Goal: Transaction & Acquisition: Book appointment/travel/reservation

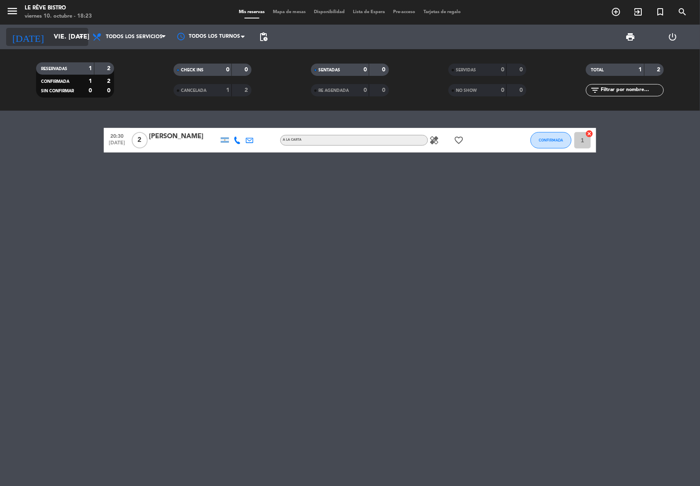
click at [77, 37] on icon "arrow_drop_down" at bounding box center [81, 37] width 10 height 10
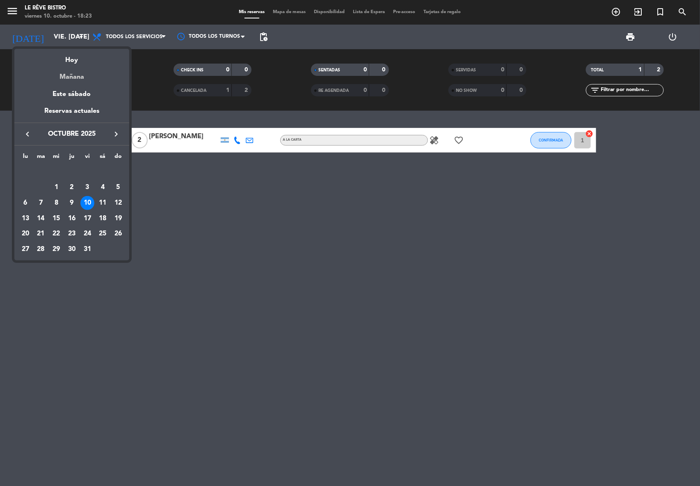
click at [78, 76] on div "Mañana" at bounding box center [71, 74] width 115 height 17
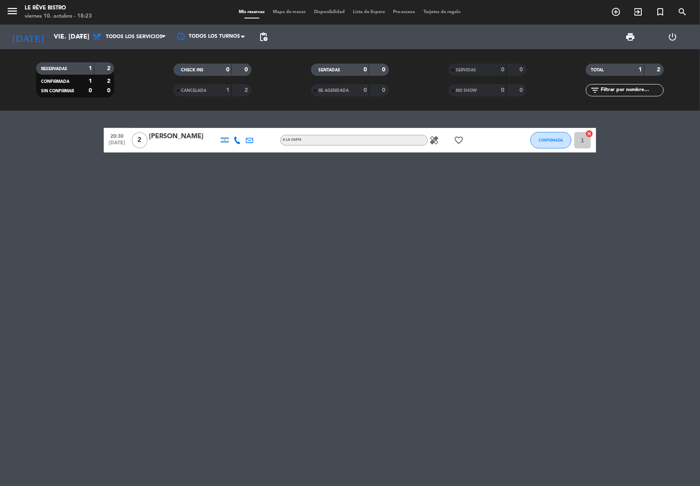
type input "sáb. [DATE]"
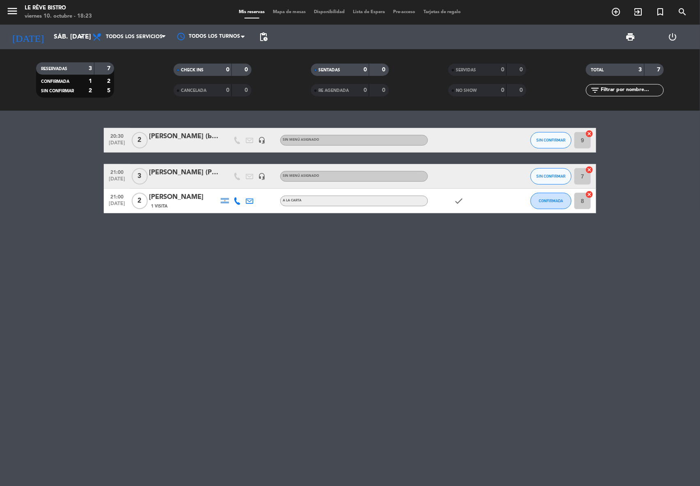
click at [197, 171] on div "[PERSON_NAME] (PRENSA)" at bounding box center [184, 172] width 70 height 11
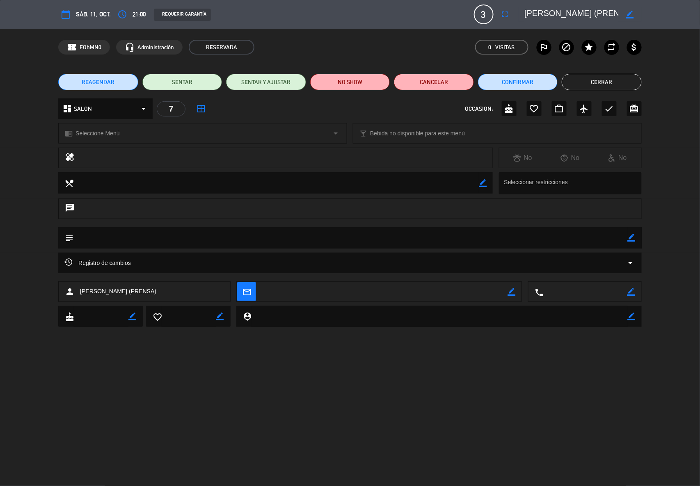
click at [615, 82] on button "Cerrar" at bounding box center [601, 82] width 80 height 16
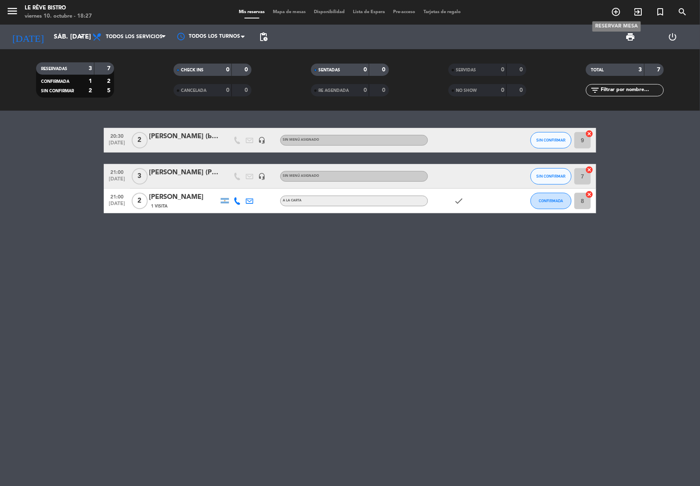
click at [614, 8] on icon "add_circle_outline" at bounding box center [616, 12] width 10 height 10
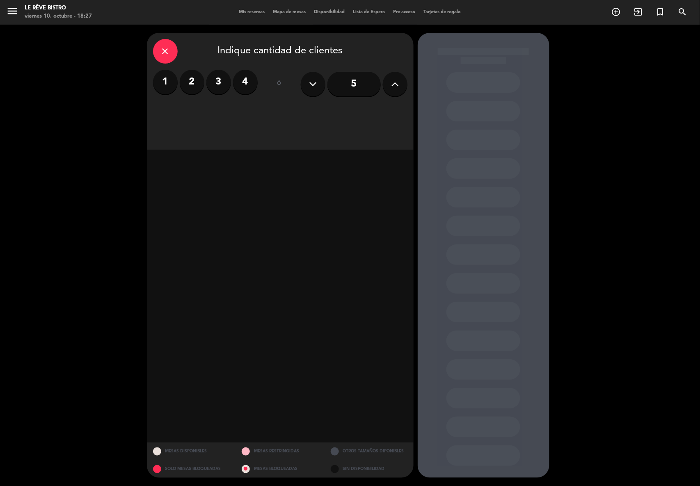
click at [194, 85] on label "2" at bounding box center [192, 82] width 25 height 25
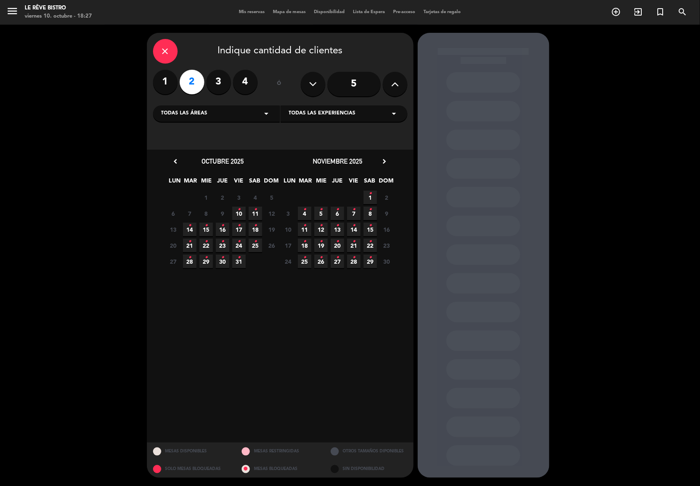
click at [240, 211] on icon "•" at bounding box center [238, 209] width 3 height 13
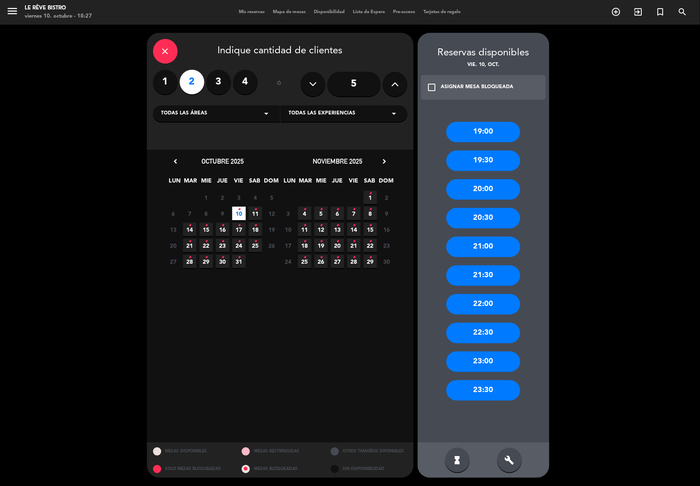
click at [491, 247] on div "21:00" at bounding box center [483, 247] width 74 height 21
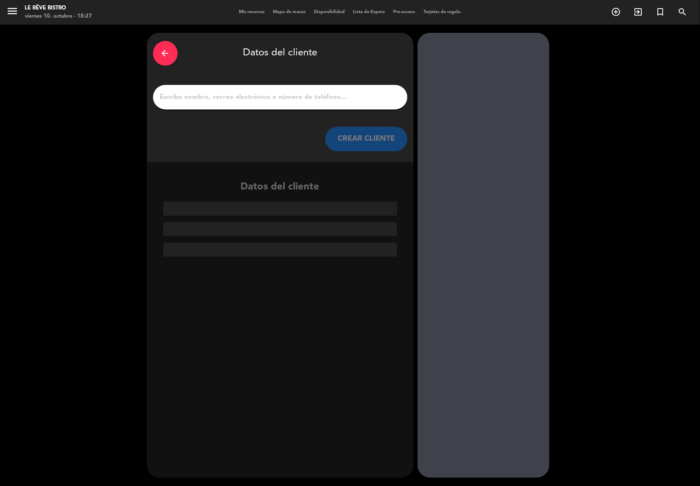
click at [181, 96] on input "1" at bounding box center [280, 96] width 242 height 11
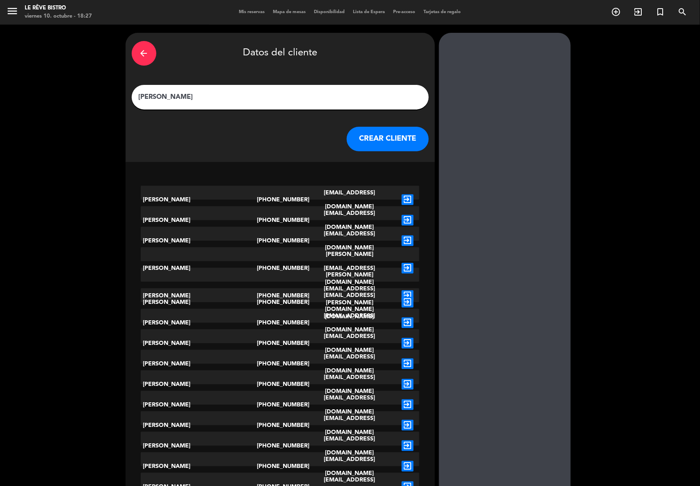
type input "[PERSON_NAME]"
click at [368, 138] on button "CREAR CLIENTE" at bounding box center [387, 139] width 82 height 25
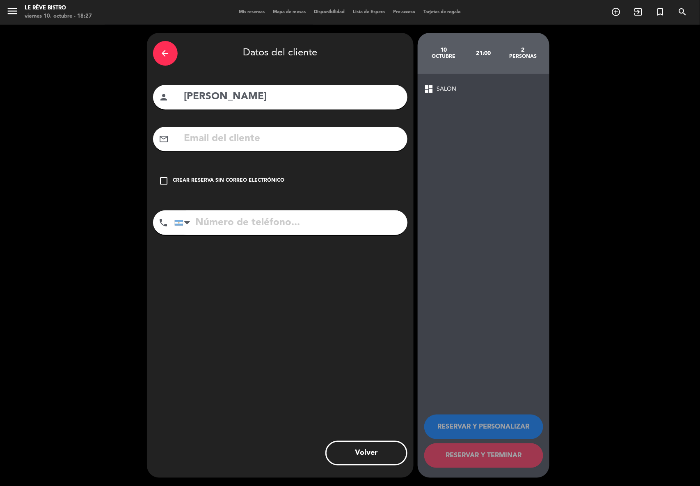
click at [162, 180] on icon "check_box_outline_blank" at bounding box center [164, 181] width 10 height 10
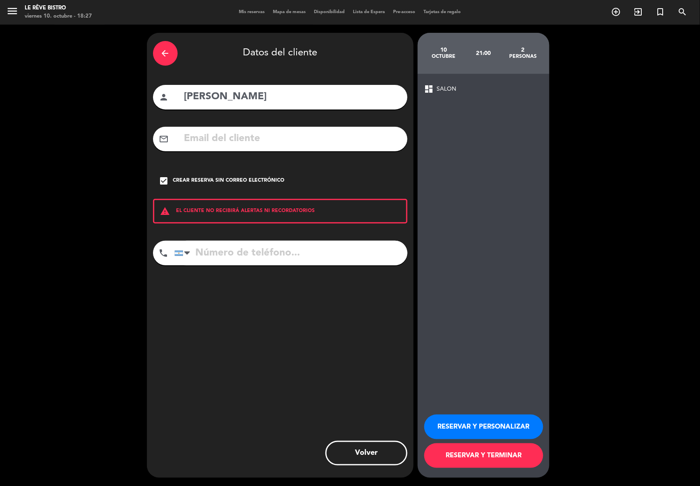
click at [482, 453] on button "RESERVAR Y TERMINAR" at bounding box center [483, 455] width 119 height 25
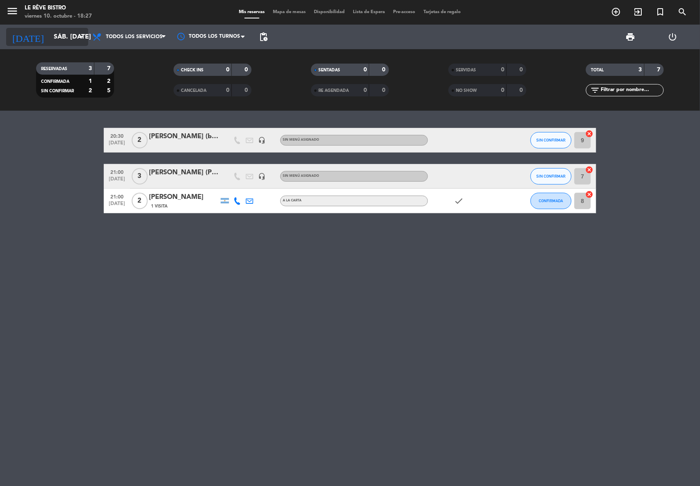
click at [68, 33] on input "sáb. [DATE]" at bounding box center [93, 37] width 87 height 16
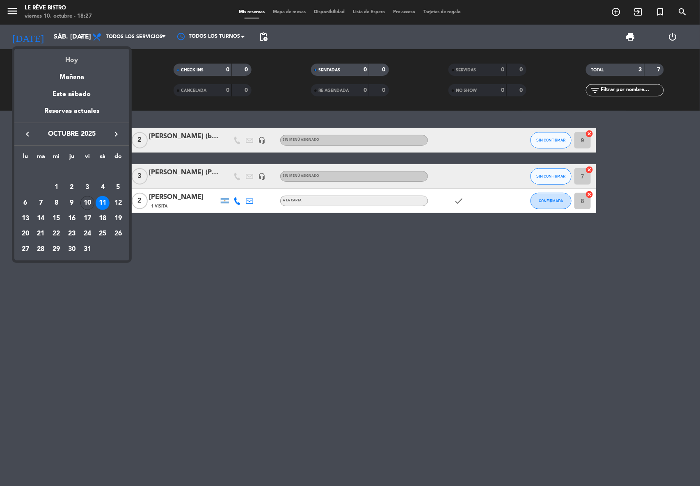
click at [70, 53] on div "Hoy" at bounding box center [71, 57] width 115 height 17
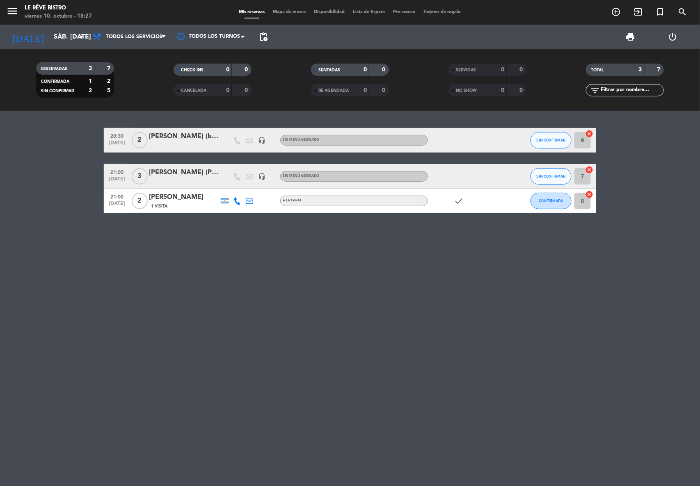
type input "vie. [DATE]"
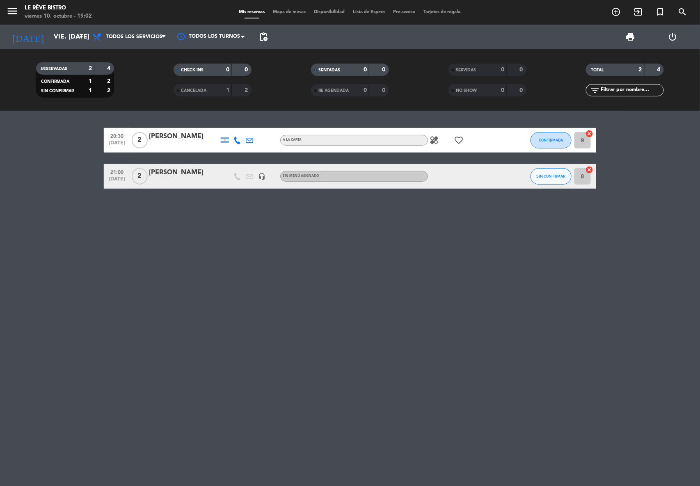
click at [431, 142] on icon "healing" at bounding box center [434, 140] width 10 height 10
click at [460, 144] on icon "favorite_border" at bounding box center [458, 140] width 10 height 10
click at [432, 141] on icon "healing" at bounding box center [434, 140] width 10 height 10
